Goal: Task Accomplishment & Management: Complete application form

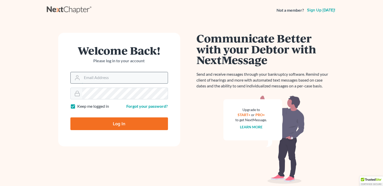
click at [108, 79] on input "Email Address" at bounding box center [125, 77] width 86 height 11
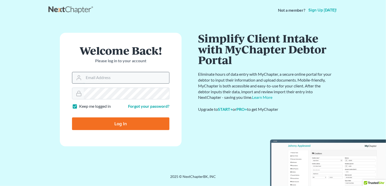
click at [90, 78] on input "Email Address" at bounding box center [127, 77] width 86 height 11
type input "[EMAIL_ADDRESS][DOMAIN_NAME]"
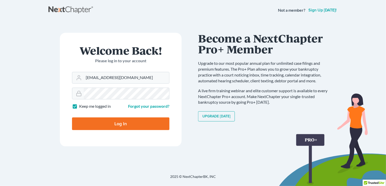
click at [118, 123] on input "Log In" at bounding box center [120, 123] width 97 height 13
type input "Thinking..."
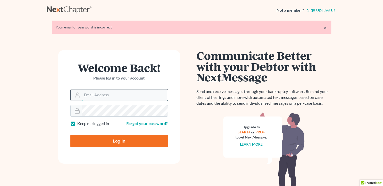
click at [100, 93] on input "Email Address" at bounding box center [125, 94] width 86 height 11
type input "[EMAIL_ADDRESS][DOMAIN_NAME]"
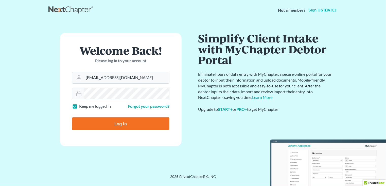
click at [120, 125] on input "Log In" at bounding box center [120, 123] width 97 height 13
type input "Thinking..."
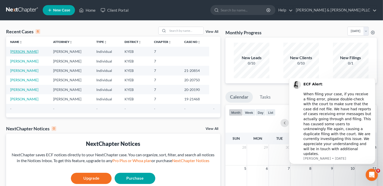
click at [35, 52] on link "[PERSON_NAME]" at bounding box center [24, 51] width 28 height 4
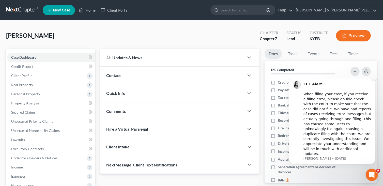
click at [373, 78] on icon "Dismiss notification" at bounding box center [373, 77] width 3 height 3
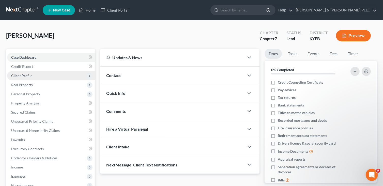
click at [29, 75] on span "Client Profile" at bounding box center [21, 75] width 21 height 4
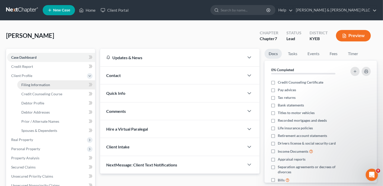
click at [32, 84] on span "Filing Information" at bounding box center [35, 85] width 29 height 4
select select "1"
select select "0"
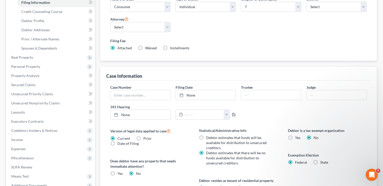
scroll to position [62, 0]
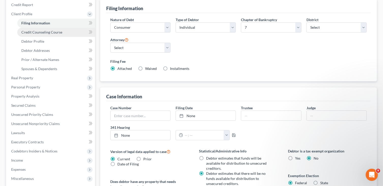
click at [33, 32] on span "Credit Counseling Course" at bounding box center [41, 32] width 41 height 4
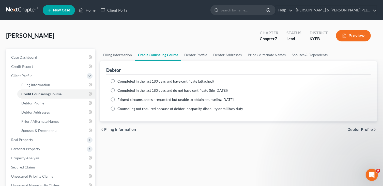
click at [117, 80] on label "Completed in the last 180 days and have certificate (attached)" at bounding box center [165, 81] width 96 height 5
click at [119, 80] on input "Completed in the last 180 days and have certificate (attached)" at bounding box center [120, 80] width 3 height 3
radio input "true"
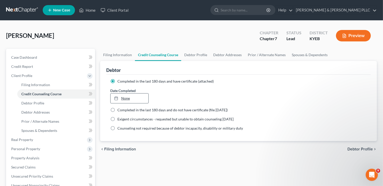
type input "10/15/2025"
click at [123, 97] on link "10/15/2025" at bounding box center [129, 98] width 38 height 10
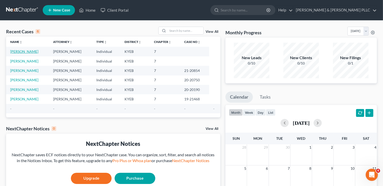
click at [30, 50] on link "Barnett, Christopher" at bounding box center [24, 51] width 28 height 4
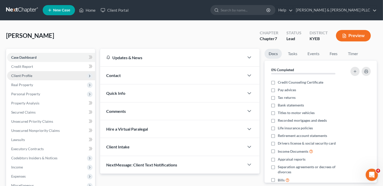
click at [26, 75] on span "Client Profile" at bounding box center [21, 75] width 21 height 4
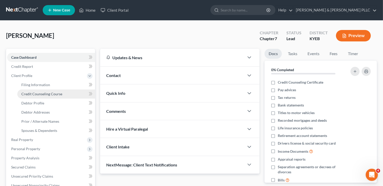
click at [49, 95] on span "Credit Counseling Course" at bounding box center [41, 94] width 41 height 4
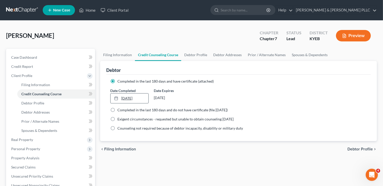
click at [115, 97] on icon at bounding box center [116, 98] width 4 height 4
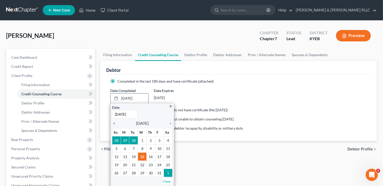
click at [114, 122] on icon "chevron_left" at bounding box center [115, 123] width 7 height 4
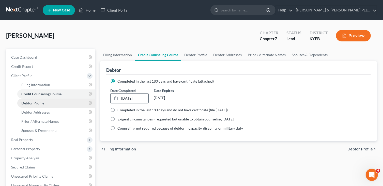
click at [38, 101] on span "Debtor Profile" at bounding box center [32, 103] width 23 height 4
select select "3"
select select "0"
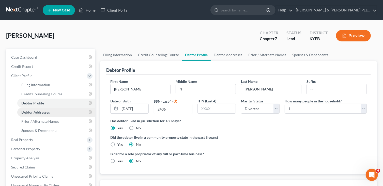
click at [38, 113] on span "Debtor Addresses" at bounding box center [35, 112] width 28 height 4
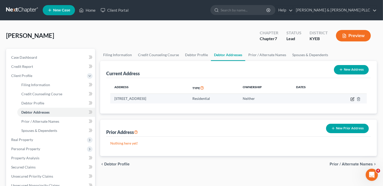
click at [351, 99] on icon "button" at bounding box center [352, 99] width 4 height 4
select select "18"
select select "0"
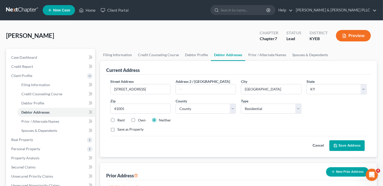
click at [357, 144] on button "Save Address" at bounding box center [346, 145] width 35 height 11
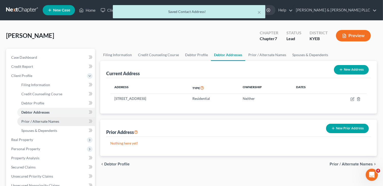
click at [40, 122] on span "Prior / Alternate Names" at bounding box center [40, 121] width 38 height 4
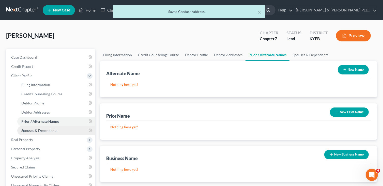
click at [34, 128] on link "Spouses & Dependents" at bounding box center [56, 130] width 78 height 9
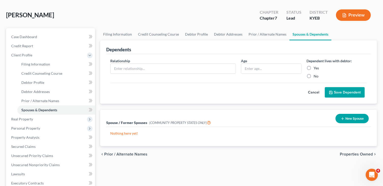
scroll to position [51, 0]
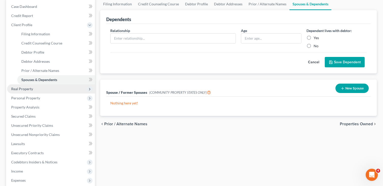
click at [32, 90] on span "Real Property" at bounding box center [22, 89] width 22 height 4
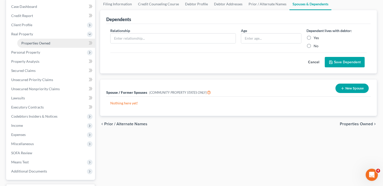
click at [33, 42] on span "Properties Owned" at bounding box center [35, 43] width 29 height 4
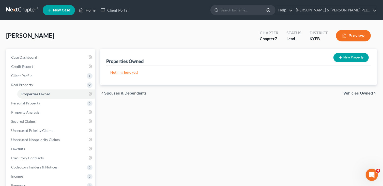
scroll to position [93, 0]
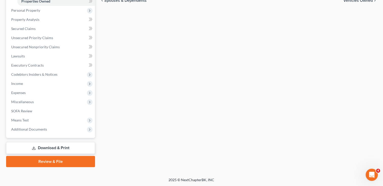
click at [55, 146] on link "Download & Print" at bounding box center [50, 148] width 89 height 12
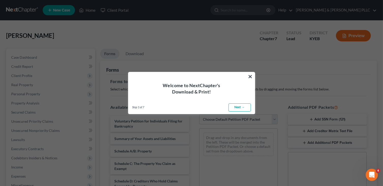
click at [242, 106] on link "Next →" at bounding box center [239, 107] width 22 height 8
select select "0"
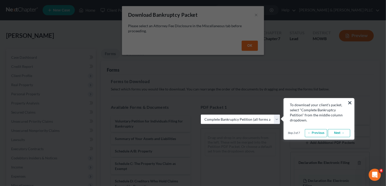
click at [318, 134] on link "← Previous" at bounding box center [316, 133] width 22 height 8
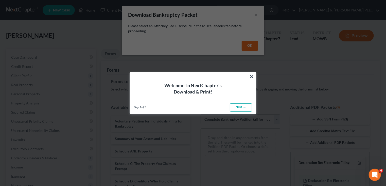
click at [241, 105] on link "Next →" at bounding box center [241, 107] width 22 height 8
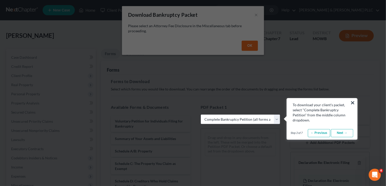
click at [347, 131] on link "Next →" at bounding box center [342, 133] width 22 height 8
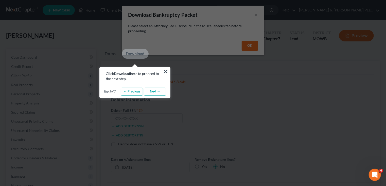
click at [159, 92] on link "Next →" at bounding box center [155, 92] width 22 height 8
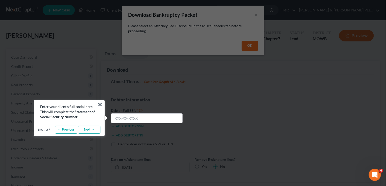
click at [87, 128] on link "Next →" at bounding box center [89, 130] width 22 height 8
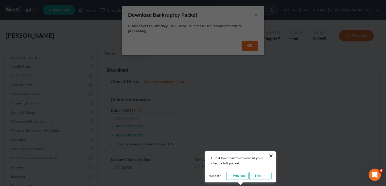
click at [258, 174] on link "Next →" at bounding box center [261, 176] width 22 height 8
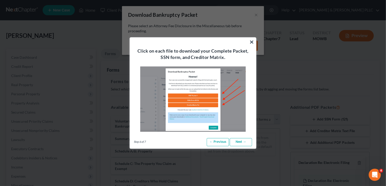
click at [240, 140] on link "Next →" at bounding box center [241, 142] width 22 height 8
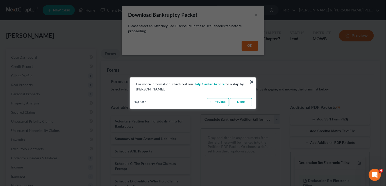
click at [243, 98] on link "Done" at bounding box center [241, 102] width 22 height 8
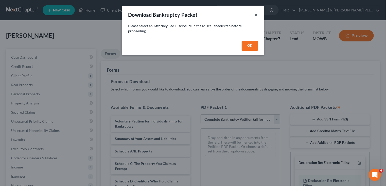
click at [257, 14] on button "×" at bounding box center [257, 15] width 4 height 6
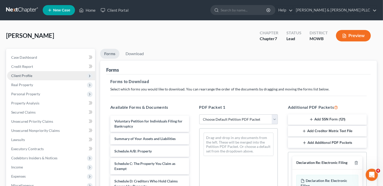
click at [21, 76] on span "Client Profile" at bounding box center [21, 75] width 21 height 4
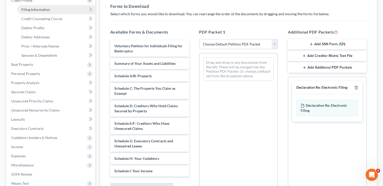
scroll to position [76, 0]
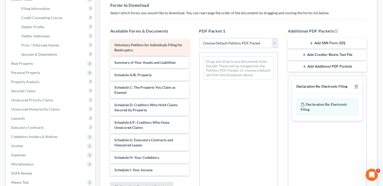
click at [147, 45] on div "Voluntary Petition for Individuals Filing for Bankruptcy Summary of Your Assets…" at bounding box center [149, 175] width 87 height 273
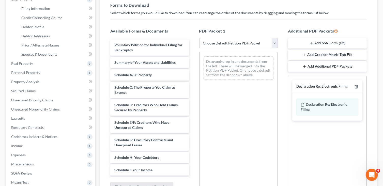
click at [327, 43] on button "Add SSN Form (121)" at bounding box center [327, 43] width 79 height 11
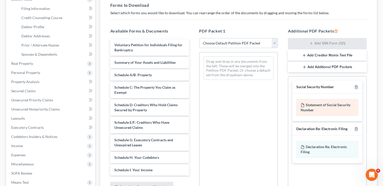
click at [321, 102] on div "Statement of Social Security Number" at bounding box center [327, 107] width 62 height 17
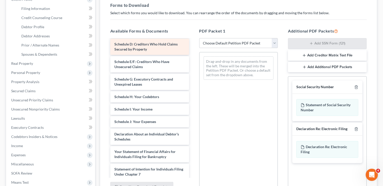
scroll to position [127, 0]
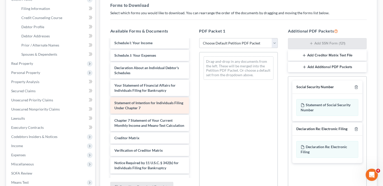
click at [141, 105] on span "Statement of Intention for Individuals Filing Under Chapter 7" at bounding box center [148, 105] width 69 height 9
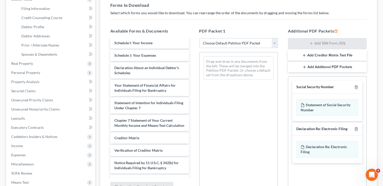
click at [274, 42] on select "Choose Default Petition PDF Packet Complete Bankruptcy Petition (all forms and …" at bounding box center [238, 43] width 79 height 10
select select "0"
click at [201, 38] on select "Choose Default Petition PDF Packet Complete Bankruptcy Petition (all forms and …" at bounding box center [238, 43] width 79 height 10
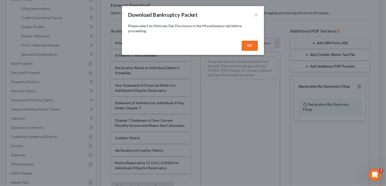
click at [249, 45] on button "OK" at bounding box center [250, 46] width 16 height 10
select select
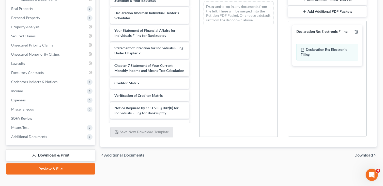
scroll to position [138, 0]
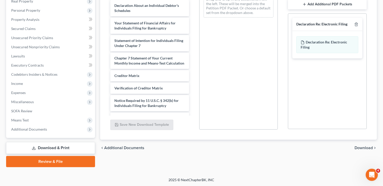
click at [46, 147] on link "Download & Print" at bounding box center [50, 148] width 89 height 12
click at [46, 148] on link "Download & Print" at bounding box center [50, 148] width 89 height 12
click at [373, 175] on icon "Open Intercom Messenger" at bounding box center [371, 174] width 8 height 8
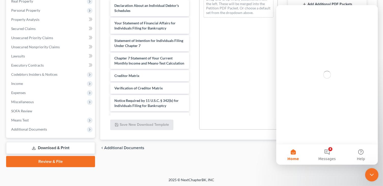
scroll to position [0, 0]
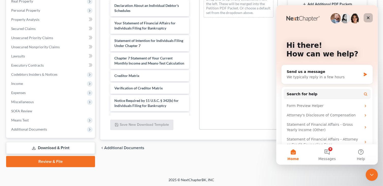
click at [368, 18] on icon "Close" at bounding box center [367, 18] width 3 height 3
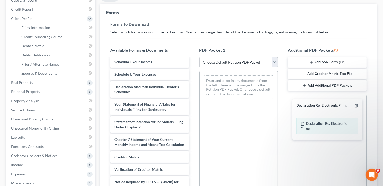
scroll to position [37, 0]
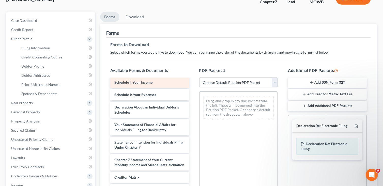
click at [157, 82] on div "Schedule I: Your Income" at bounding box center [149, 82] width 79 height 11
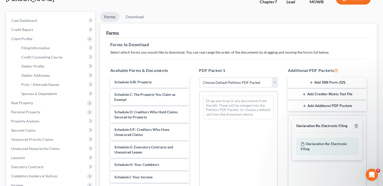
scroll to position [0, 0]
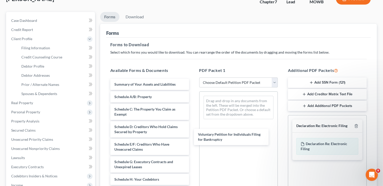
drag, startPoint x: 158, startPoint y: 88, endPoint x: 242, endPoint y: 138, distance: 97.6
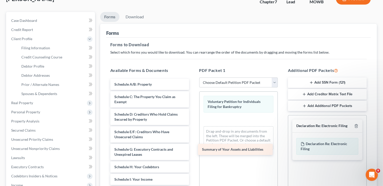
drag, startPoint x: 146, startPoint y: 80, endPoint x: 235, endPoint y: 145, distance: 109.7
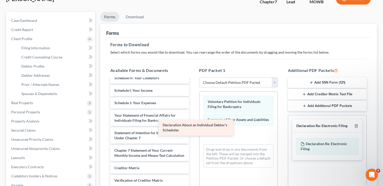
scroll to position [94, 0]
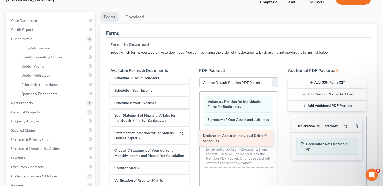
drag, startPoint x: 146, startPoint y: 105, endPoint x: 234, endPoint y: 138, distance: 94.5
click at [193, 138] on div "Declaration About an Individual Debtor's Schedules Schedule A/B: Property Sched…" at bounding box center [149, 103] width 87 height 226
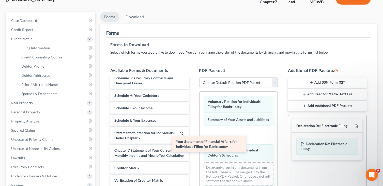
scroll to position [76, 0]
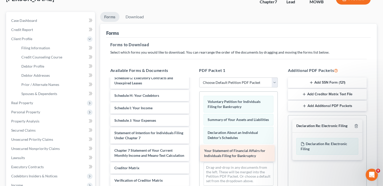
drag, startPoint x: 144, startPoint y: 110, endPoint x: 233, endPoint y: 151, distance: 98.5
click at [193, 151] on div "Your Statement of Financial Affairs for Individuals Filing for Bankruptcy Sched…" at bounding box center [149, 111] width 87 height 208
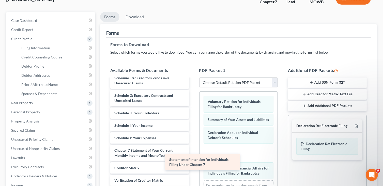
scroll to position [59, 0]
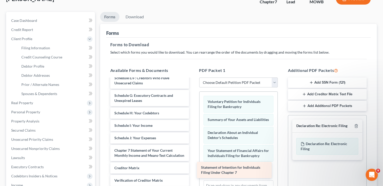
drag, startPoint x: 160, startPoint y: 129, endPoint x: 246, endPoint y: 169, distance: 95.2
click at [193, 169] on div "Statement of Intention for Individuals Filing Under Chapter 7 Schedule A/B: Pro…" at bounding box center [149, 120] width 87 height 191
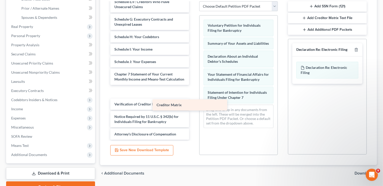
scroll to position [46, 0]
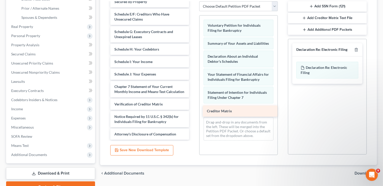
drag, startPoint x: 137, startPoint y: 90, endPoint x: 229, endPoint y: 108, distance: 93.4
click at [193, 109] on div "Creditor Matrix Schedule A/B: Property Schedule C: The Property You Claim as Ex…" at bounding box center [149, 50] width 87 height 178
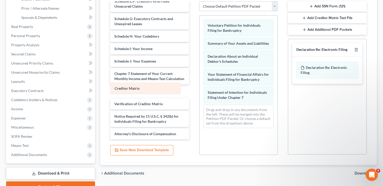
drag, startPoint x: 224, startPoint y: 109, endPoint x: 131, endPoint y: 88, distance: 95.3
click at [199, 88] on div "Creditor Matrix Voluntary Petition for Individuals Filing for Bankruptcy Summar…" at bounding box center [238, 73] width 78 height 117
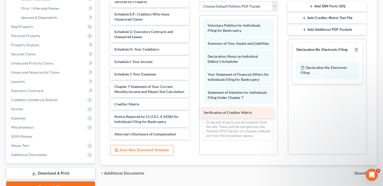
drag, startPoint x: 133, startPoint y: 103, endPoint x: 223, endPoint y: 108, distance: 90.1
click at [193, 109] on div "Verification of Creditor Matrix Schedule A/B: Property Schedule C: The Property…" at bounding box center [149, 50] width 87 height 178
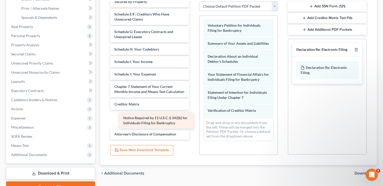
scroll to position [29, 0]
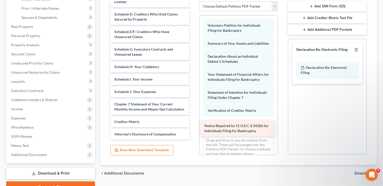
drag, startPoint x: 151, startPoint y: 116, endPoint x: 240, endPoint y: 126, distance: 90.4
click at [193, 126] on div "Notice Required by 11 U.S.C. § 342(b) for Individuals Filing for Bankruptcy Sch…" at bounding box center [149, 59] width 87 height 161
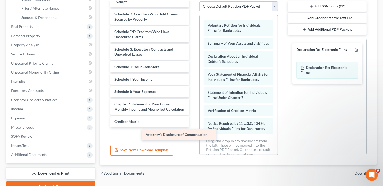
scroll to position [16, 0]
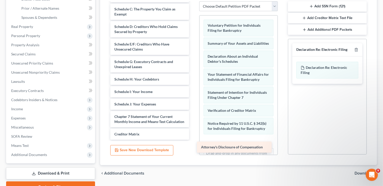
drag, startPoint x: 144, startPoint y: 134, endPoint x: 230, endPoint y: 147, distance: 87.6
click at [193, 140] on div "Attorney's Disclosure of Compensation Schedule A/B: Property Schedule C: The Pr…" at bounding box center [149, 65] width 87 height 149
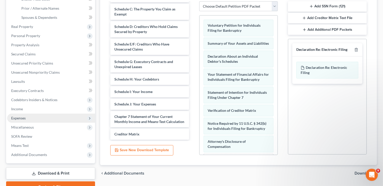
click at [21, 117] on span "Expenses" at bounding box center [18, 118] width 14 height 4
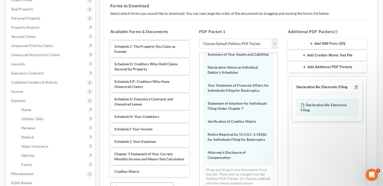
scroll to position [147, 0]
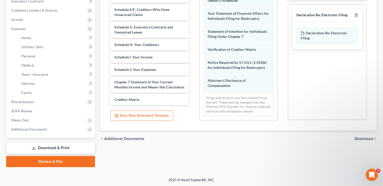
click at [50, 148] on link "Download & Print" at bounding box center [50, 148] width 89 height 12
click at [371, 138] on span "Download" at bounding box center [363, 139] width 18 height 4
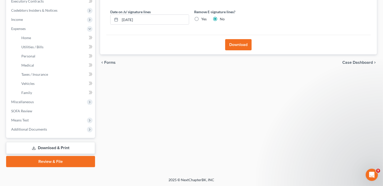
click at [201, 18] on label "Yes" at bounding box center [203, 19] width 5 height 5
click at [203, 18] on input "Yes" at bounding box center [204, 18] width 3 height 3
radio input "true"
radio input "false"
click at [236, 41] on button "Download" at bounding box center [238, 44] width 26 height 11
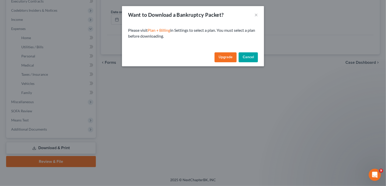
click at [250, 55] on button "Cancel" at bounding box center [248, 57] width 19 height 10
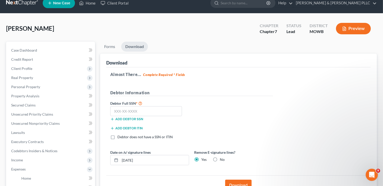
scroll to position [0, 0]
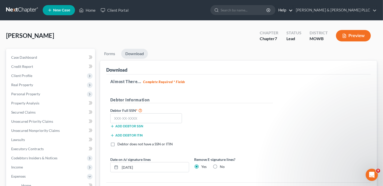
click at [292, 9] on link "Help" at bounding box center [283, 10] width 17 height 9
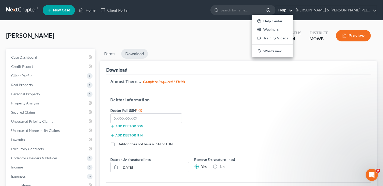
click at [292, 10] on link "Help" at bounding box center [283, 10] width 17 height 9
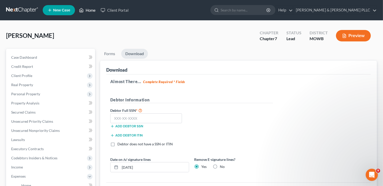
click at [85, 9] on link "Home" at bounding box center [87, 10] width 22 height 9
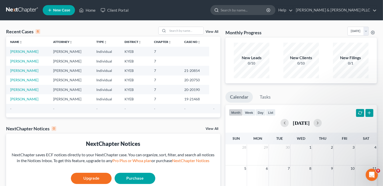
click at [259, 10] on input "search" at bounding box center [243, 9] width 46 height 9
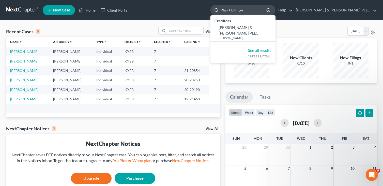
type input "Plan + billing"
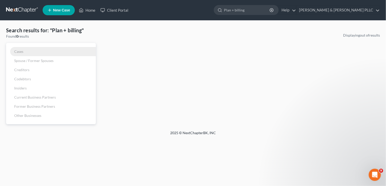
click at [19, 52] on span "Cases" at bounding box center [18, 51] width 9 height 4
click at [271, 10] on input "Plan + billing" at bounding box center [247, 9] width 46 height 9
click at [117, 10] on link "Client Portal" at bounding box center [114, 10] width 33 height 9
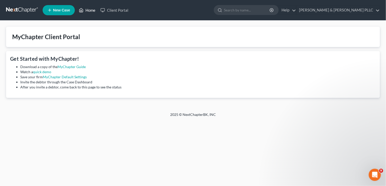
click at [85, 10] on link "Home" at bounding box center [87, 10] width 22 height 9
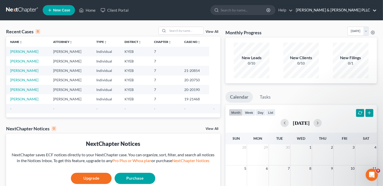
click at [374, 10] on link "Noyes & McMain PLLC" at bounding box center [334, 10] width 83 height 9
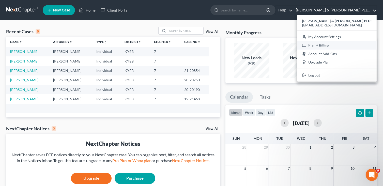
click at [341, 47] on link "Plan + Billing" at bounding box center [336, 45] width 79 height 9
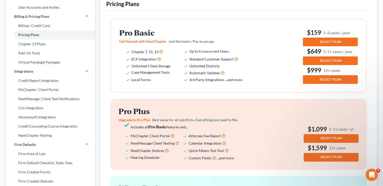
scroll to position [51, 0]
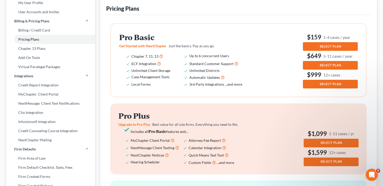
click at [335, 44] on span "SELECT PLAN" at bounding box center [329, 46] width 21 height 4
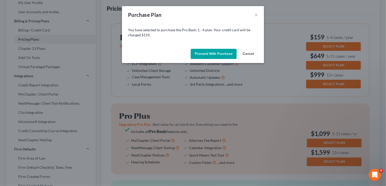
click at [221, 54] on button "Proceed with Purchase" at bounding box center [214, 54] width 46 height 10
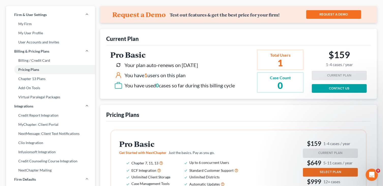
scroll to position [0, 0]
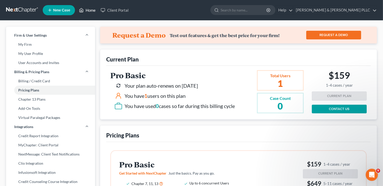
click at [90, 10] on link "Home" at bounding box center [87, 10] width 22 height 9
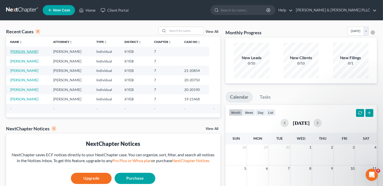
click at [28, 52] on link "Barnett, Christopher" at bounding box center [24, 51] width 28 height 4
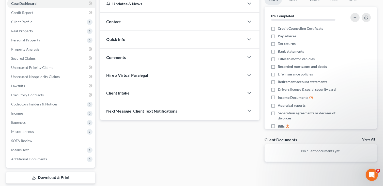
scroll to position [84, 0]
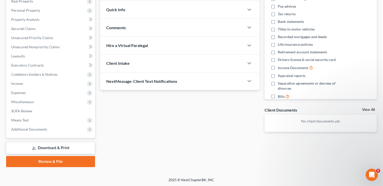
click at [53, 147] on link "Download & Print" at bounding box center [50, 148] width 89 height 12
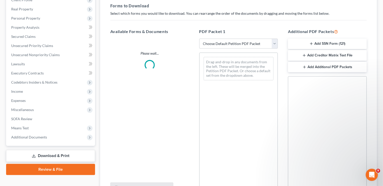
scroll to position [76, 0]
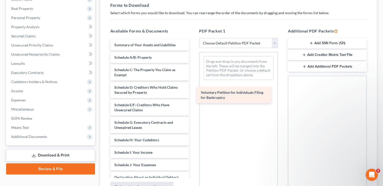
drag, startPoint x: 144, startPoint y: 45, endPoint x: 231, endPoint y: 92, distance: 98.7
click at [193, 92] on div "Voluntary Petition for Individuals Filing for Bankruptcy Voluntary Petition for…" at bounding box center [149, 167] width 87 height 256
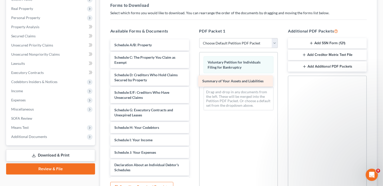
drag, startPoint x: 141, startPoint y: 43, endPoint x: 229, endPoint y: 80, distance: 95.3
click at [193, 80] on div "Summary of Your Assets and Liabilities Summary of Your Assets and Liabilities S…" at bounding box center [149, 160] width 87 height 243
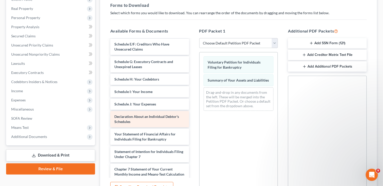
scroll to position [51, 0]
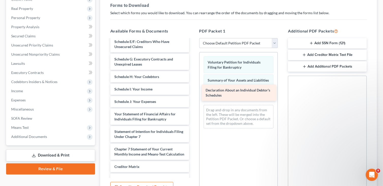
drag, startPoint x: 143, startPoint y: 117, endPoint x: 232, endPoint y: 93, distance: 92.3
click at [193, 93] on div "Declaration About an Individual Debtor's Schedules Schedule A/B: Property Sched…" at bounding box center [149, 102] width 87 height 226
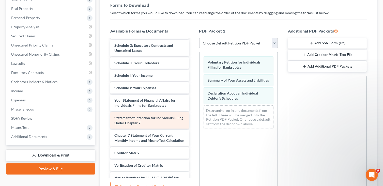
scroll to position [76, 0]
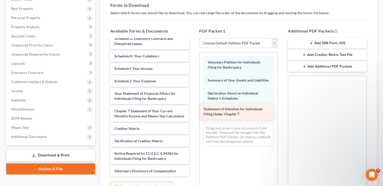
drag, startPoint x: 156, startPoint y: 108, endPoint x: 248, endPoint y: 112, distance: 91.5
click at [193, 112] on div "Statement of Intention for Individuals Filing Under Chapter 7 Schedule A/B: Pro…" at bounding box center [149, 72] width 87 height 208
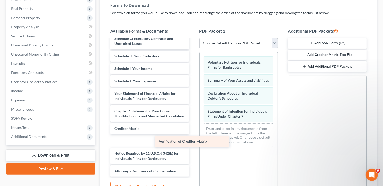
scroll to position [64, 0]
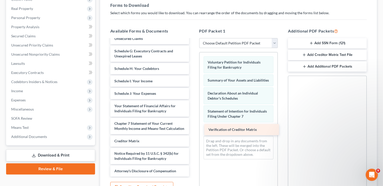
drag, startPoint x: 140, startPoint y: 141, endPoint x: 233, endPoint y: 129, distance: 93.4
click at [193, 129] on div "Verification of Creditor Matrix Schedule A/B: Property Schedule C: The Property…" at bounding box center [149, 78] width 87 height 196
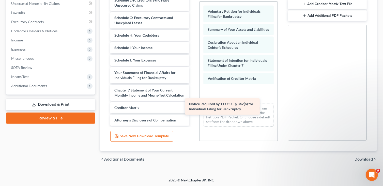
scroll to position [46, 0]
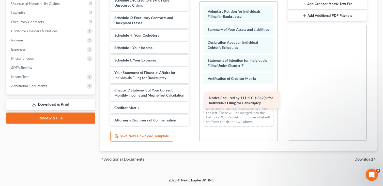
drag, startPoint x: 139, startPoint y: 105, endPoint x: 231, endPoint y: 92, distance: 92.4
click at [193, 94] on div "Notice Required by 11 U.S.C. § 342(b) for Individuals Filing for Bankruptcy Sch…" at bounding box center [149, 36] width 87 height 178
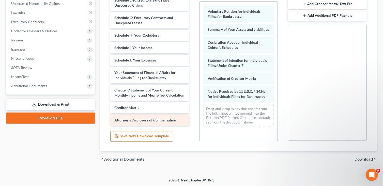
scroll to position [34, 0]
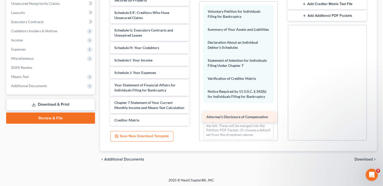
drag, startPoint x: 148, startPoint y: 119, endPoint x: 239, endPoint y: 118, distance: 90.9
click at [193, 118] on div "Attorney's Disclosure of Compensation Schedule A/B: Property Schedule C: The Pr…" at bounding box center [149, 43] width 87 height 166
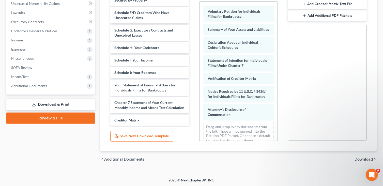
click at [64, 103] on link "Download & Print" at bounding box center [50, 104] width 89 height 12
click at [363, 159] on span "Download" at bounding box center [363, 159] width 18 height 4
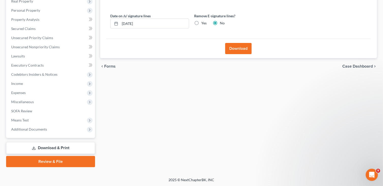
click at [201, 22] on label "Yes" at bounding box center [203, 23] width 5 height 5
click at [203, 22] on input "Yes" at bounding box center [204, 22] width 3 height 3
radio input "true"
radio input "false"
click at [239, 48] on button "Download" at bounding box center [238, 48] width 26 height 11
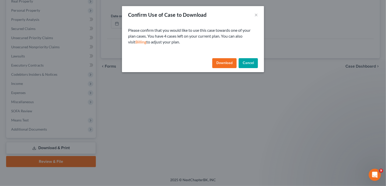
click at [224, 61] on button "Download" at bounding box center [224, 63] width 24 height 10
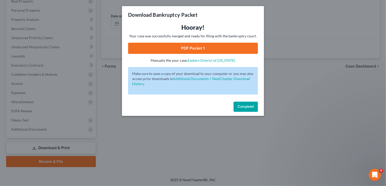
click at [197, 49] on link "PDF Packet 1" at bounding box center [193, 48] width 130 height 11
click at [194, 46] on link "PDF Packet 1" at bounding box center [193, 48] width 130 height 11
click at [246, 108] on span "Complete!" at bounding box center [246, 106] width 16 height 4
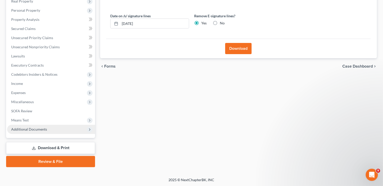
click at [46, 128] on span "Additional Documents" at bounding box center [29, 129] width 36 height 4
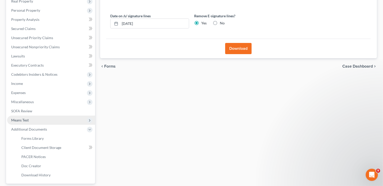
click at [44, 119] on span "Means Test" at bounding box center [51, 120] width 88 height 9
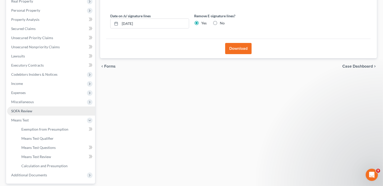
click at [43, 111] on link "SOFA Review" at bounding box center [51, 110] width 88 height 9
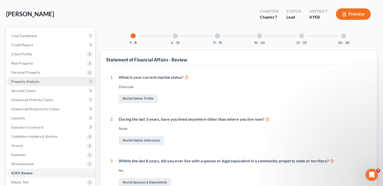
scroll to position [51, 0]
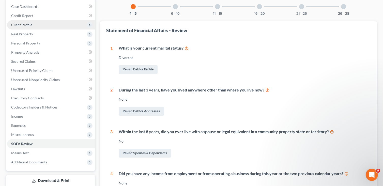
click at [37, 23] on span "Client Profile" at bounding box center [51, 24] width 88 height 9
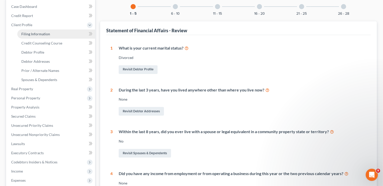
click at [42, 34] on span "Filing Information" at bounding box center [35, 34] width 29 height 4
select select "1"
select select "0"
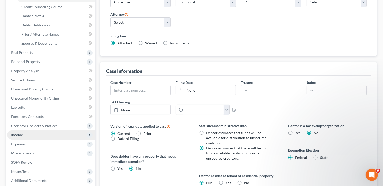
scroll to position [112, 0]
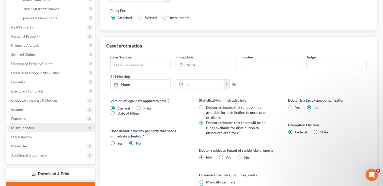
click at [29, 128] on span "Miscellaneous" at bounding box center [22, 127] width 23 height 4
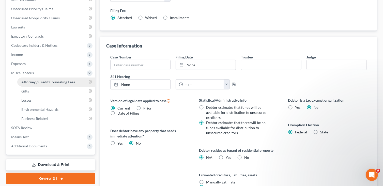
click at [56, 82] on span "Attorney / Credit Counseling Fees" at bounding box center [48, 82] width 54 height 4
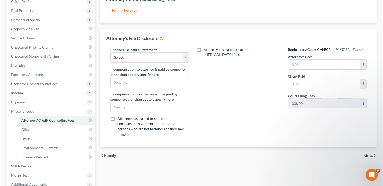
scroll to position [76, 0]
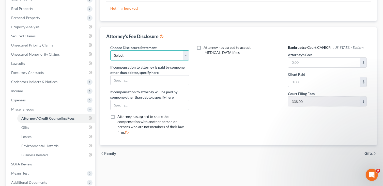
click at [186, 55] on select "Select Attorney" at bounding box center [149, 55] width 79 height 10
select select "0"
click at [110, 50] on select "Select Attorney" at bounding box center [149, 55] width 79 height 10
click at [324, 62] on input "text" at bounding box center [324, 63] width 72 height 10
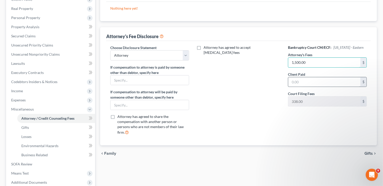
type input "1,500.00"
click at [292, 81] on input "text" at bounding box center [324, 82] width 72 height 10
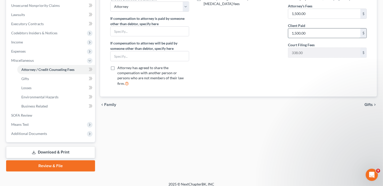
scroll to position [129, 0]
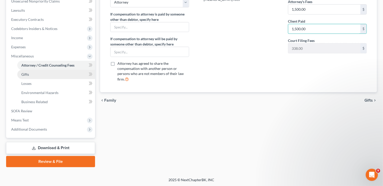
type input "1,500.00"
click at [32, 75] on link "Gifts" at bounding box center [56, 74] width 78 height 9
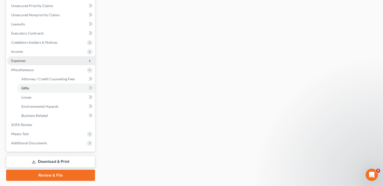
scroll to position [129, 0]
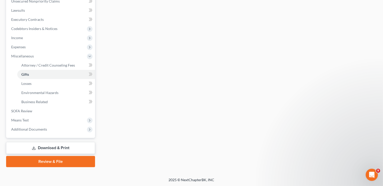
click at [51, 147] on link "Download & Print" at bounding box center [50, 148] width 89 height 12
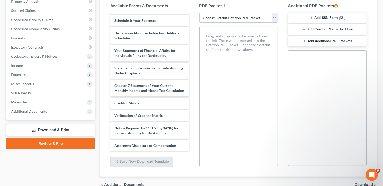
scroll to position [138, 0]
click at [141, 147] on span "Attorney's Disclosure of Compensation" at bounding box center [145, 145] width 62 height 4
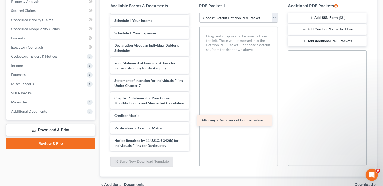
scroll to position [129, 0]
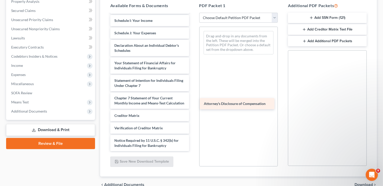
drag, startPoint x: 153, startPoint y: 149, endPoint x: 242, endPoint y: 104, distance: 99.8
click at [193, 104] on div "Attorney's Disclosure of Compensation Voluntary Petition for Individuals Filing…" at bounding box center [149, 20] width 87 height 261
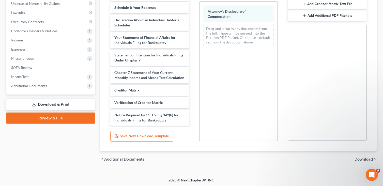
scroll to position [127, 0]
click at [363, 158] on span "Download" at bounding box center [363, 159] width 18 height 4
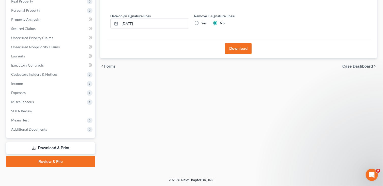
click at [201, 22] on label "Yes" at bounding box center [203, 23] width 5 height 5
click at [203, 22] on input "Yes" at bounding box center [204, 22] width 3 height 3
radio input "true"
radio input "false"
click at [242, 48] on button "Download" at bounding box center [238, 48] width 26 height 11
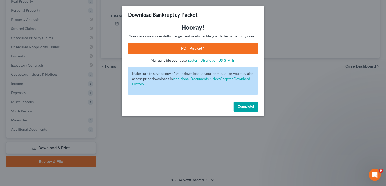
click at [191, 47] on link "PDF Packet 1" at bounding box center [193, 48] width 130 height 11
click at [248, 107] on span "Complete!" at bounding box center [246, 106] width 16 height 4
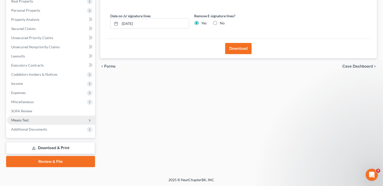
click at [24, 118] on span "Means Test" at bounding box center [20, 120] width 18 height 4
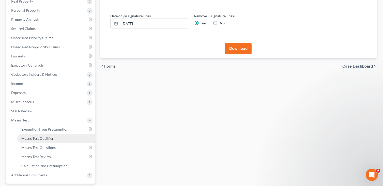
click at [44, 137] on span "Means Test Qualifier" at bounding box center [37, 138] width 32 height 4
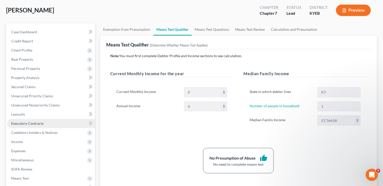
scroll to position [51, 0]
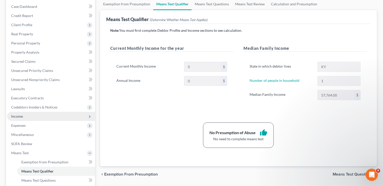
click at [20, 116] on span "Income" at bounding box center [17, 116] width 12 height 4
